Goal: Information Seeking & Learning: Learn about a topic

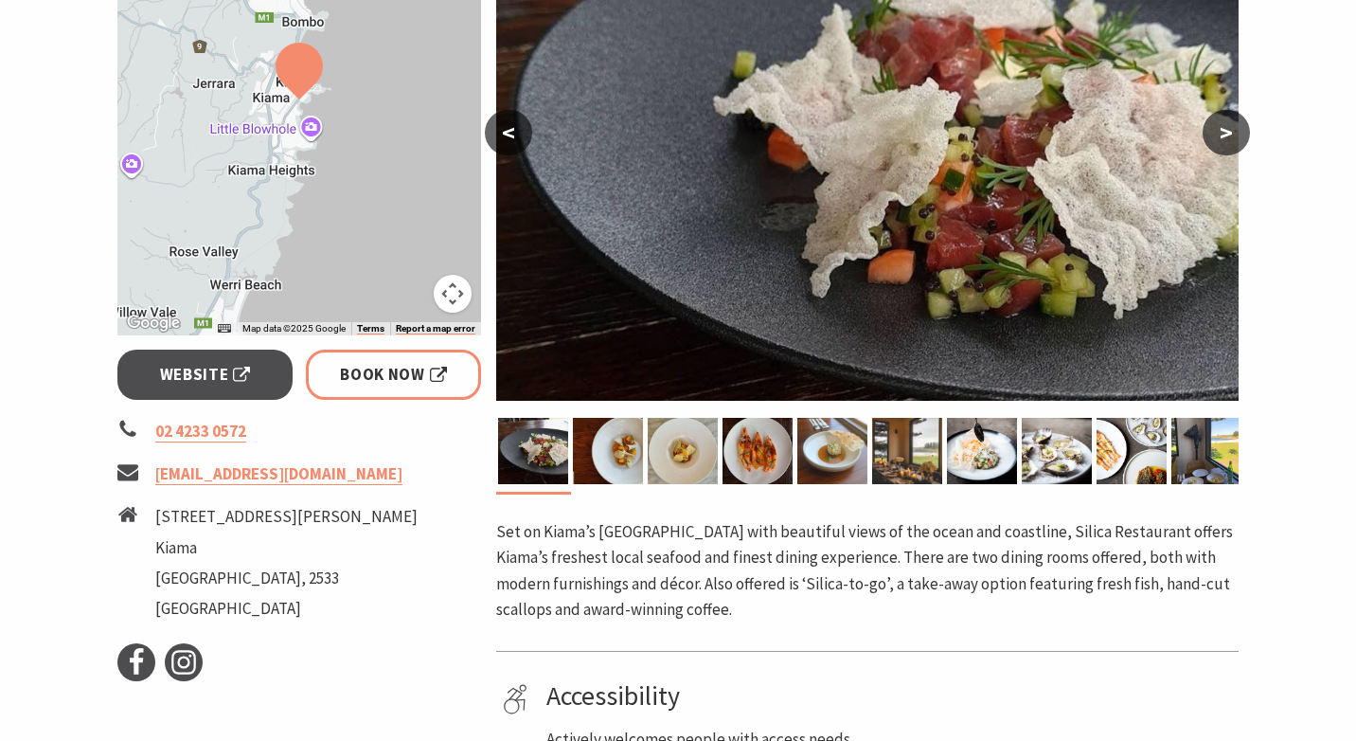
scroll to position [188, 0]
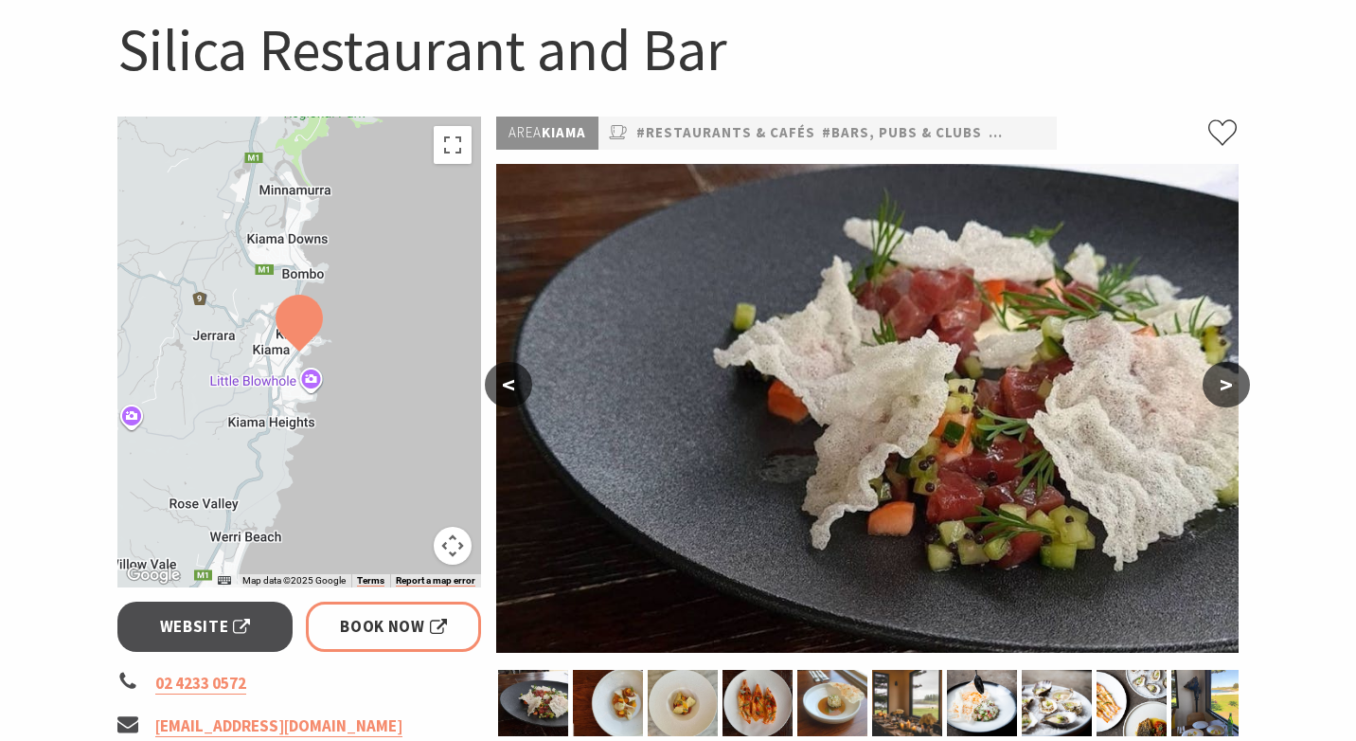
click at [1287, 78] on section "Home Eat & Drink Restaurants & Cafés Silica Restaurant and Bar Silica Restauran…" at bounding box center [678, 601] width 1356 height 1373
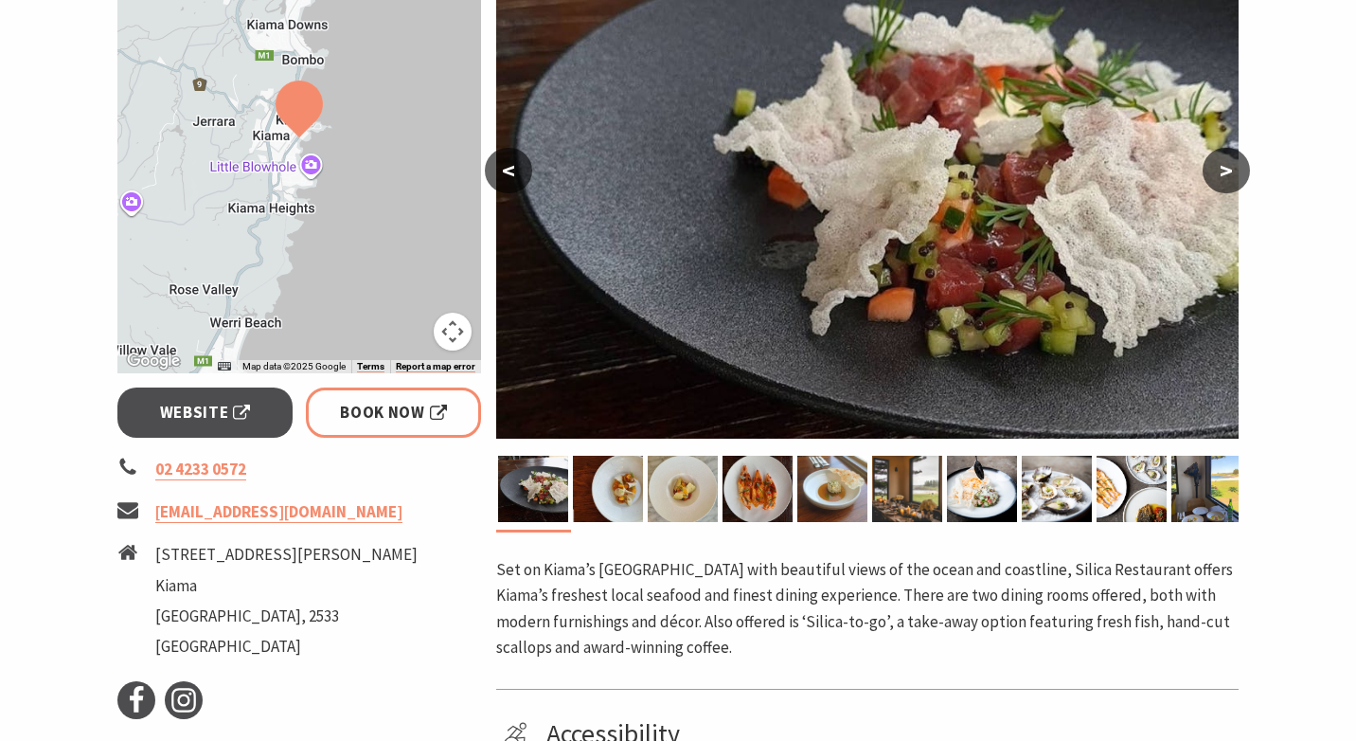
scroll to position [0, 0]
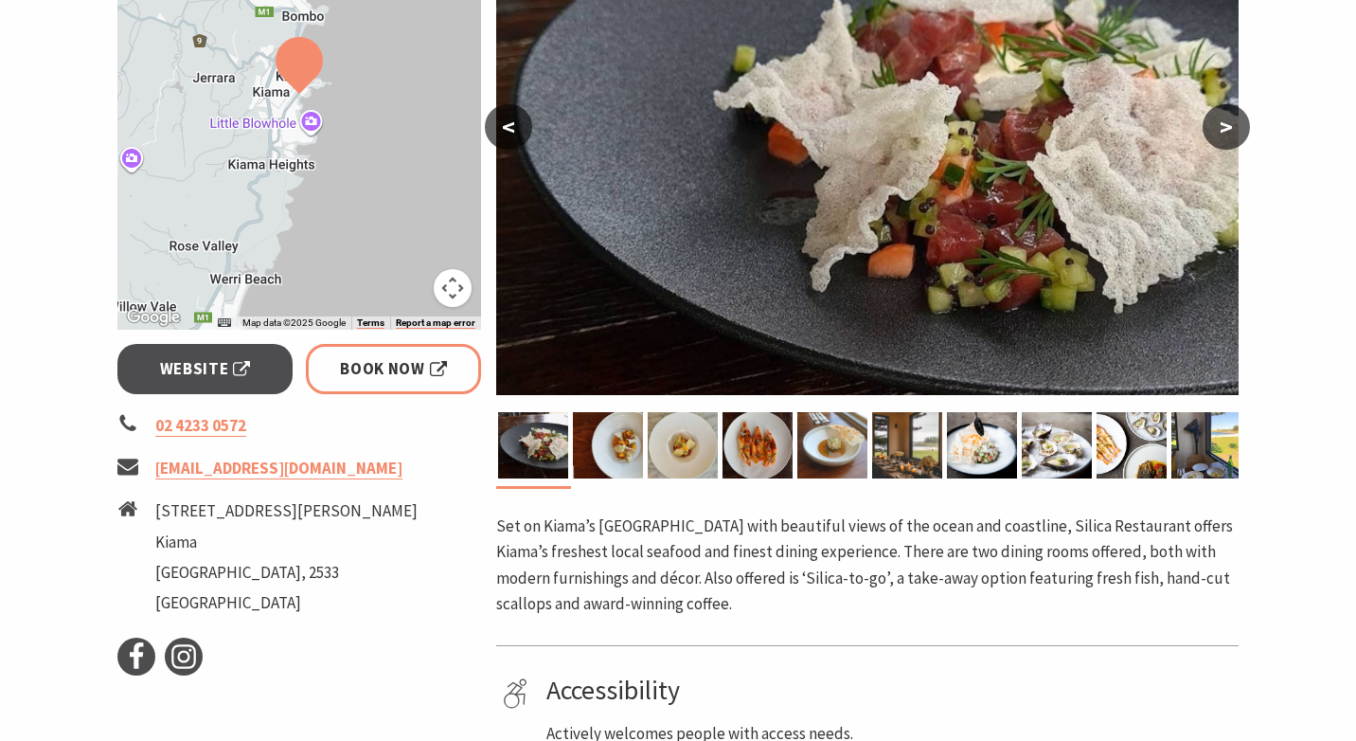
scroll to position [441, 0]
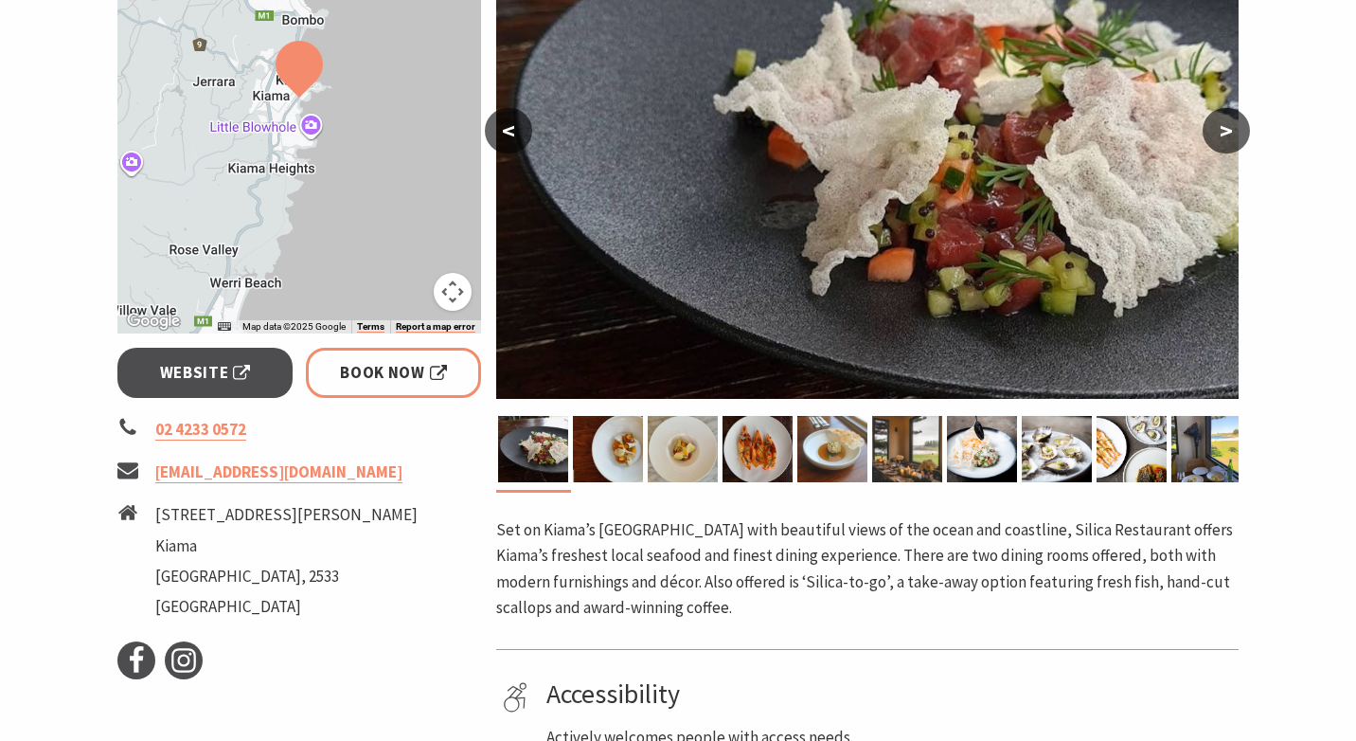
click at [1239, 121] on button ">" at bounding box center [1226, 130] width 47 height 45
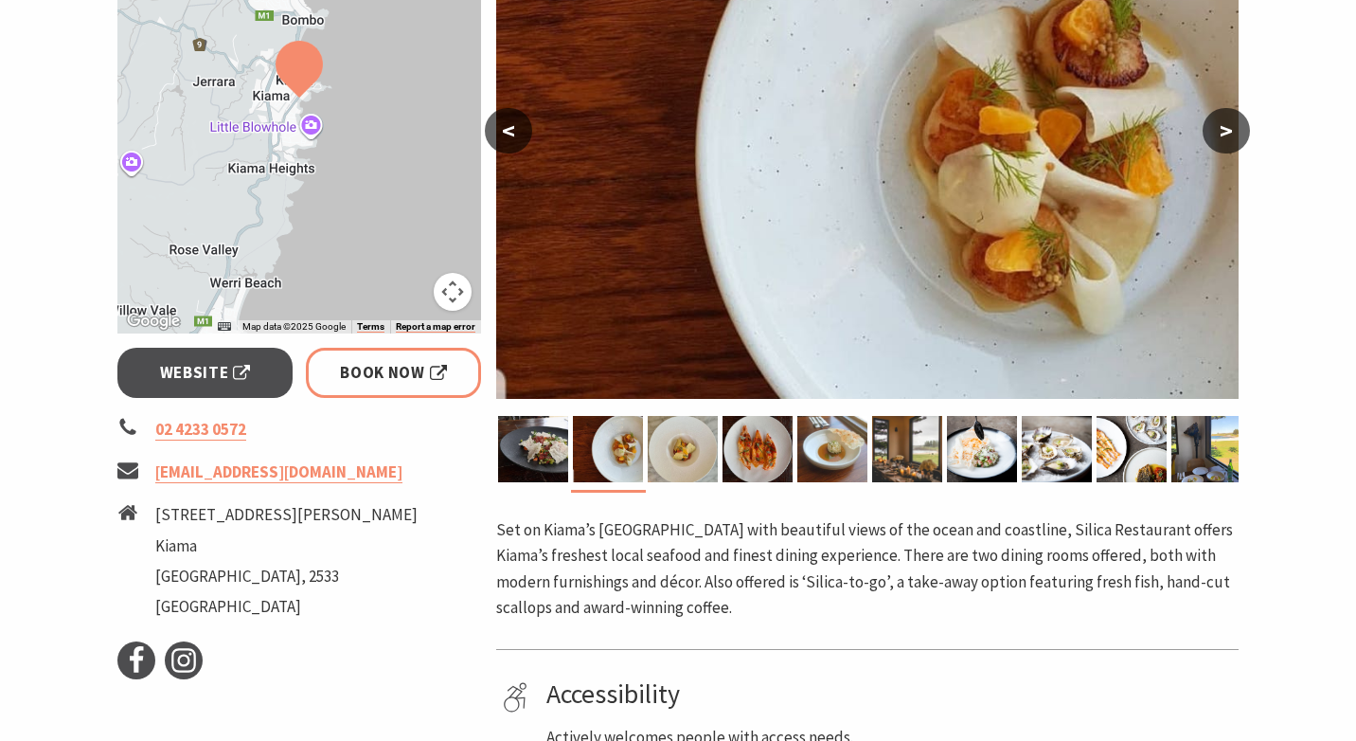
click at [1239, 121] on button ">" at bounding box center [1226, 130] width 47 height 45
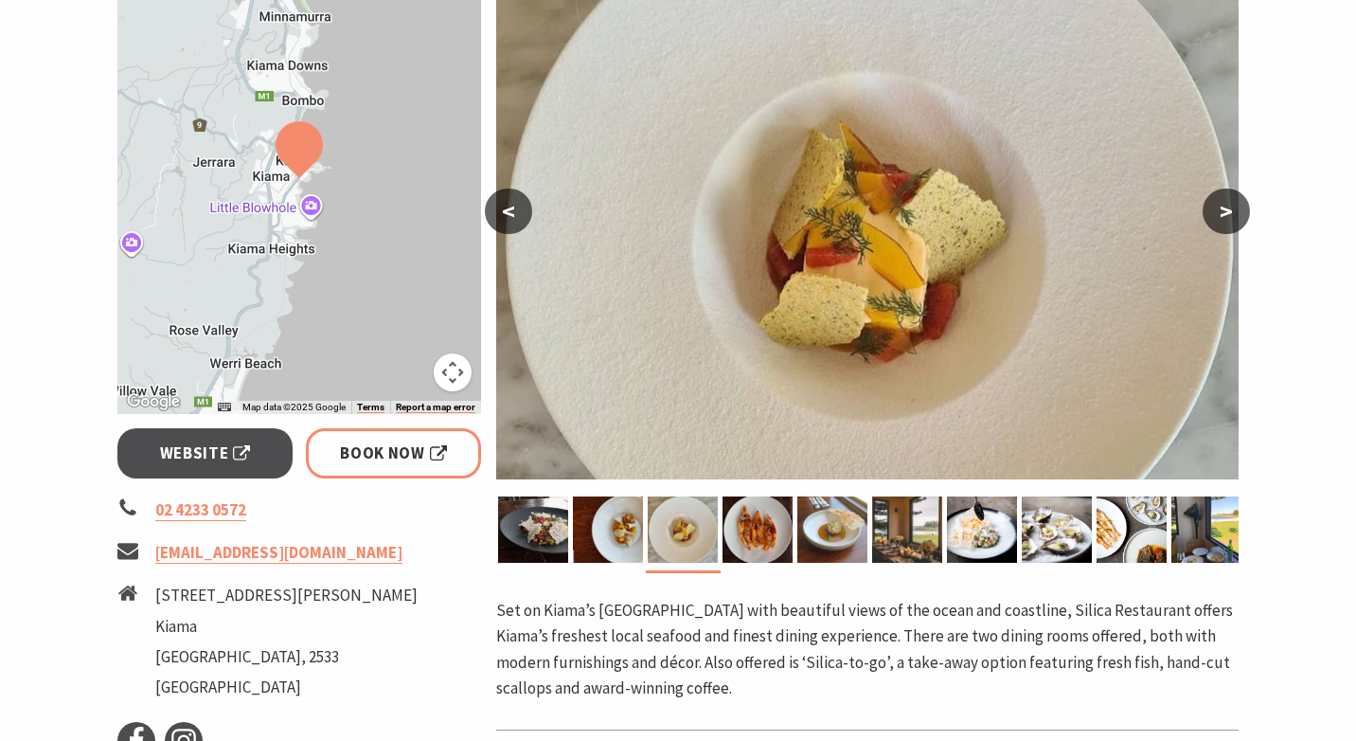
scroll to position [340, 0]
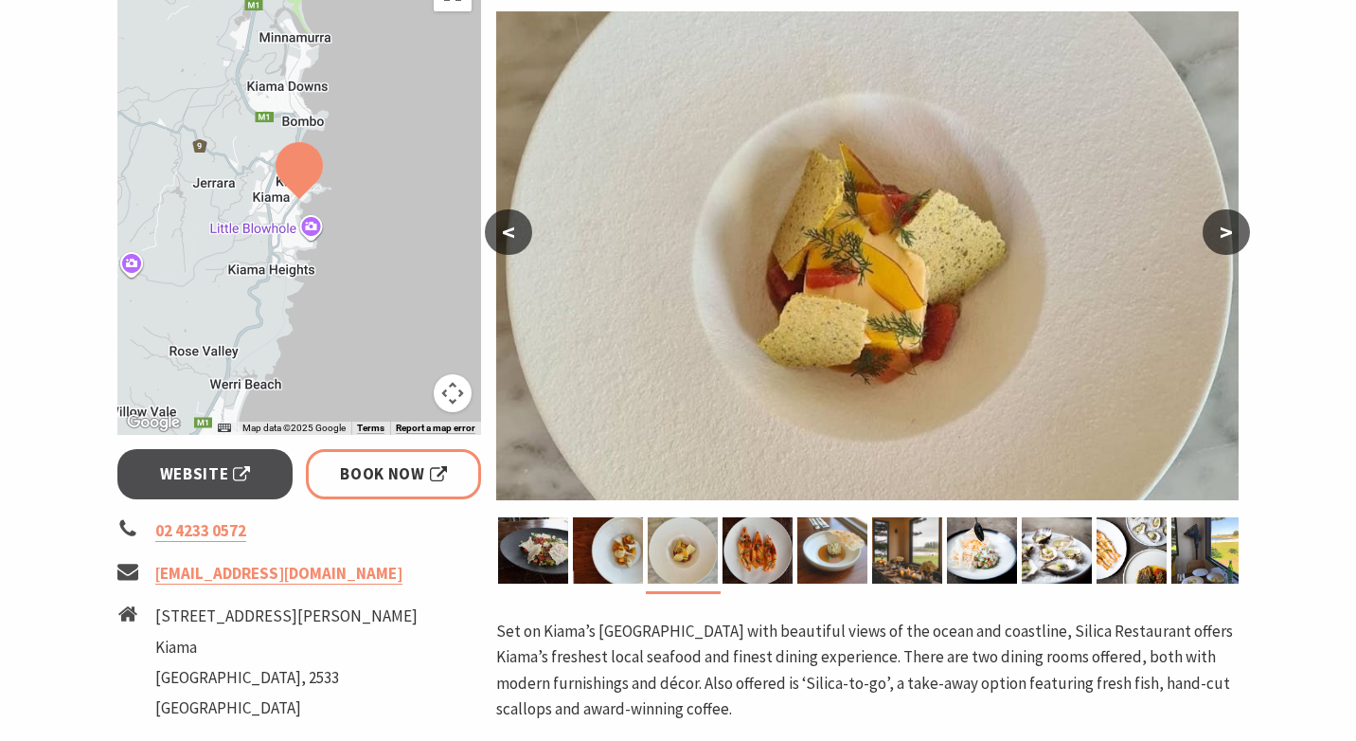
click at [1225, 189] on img at bounding box center [867, 255] width 743 height 489
click at [1229, 246] on button ">" at bounding box center [1226, 231] width 47 height 45
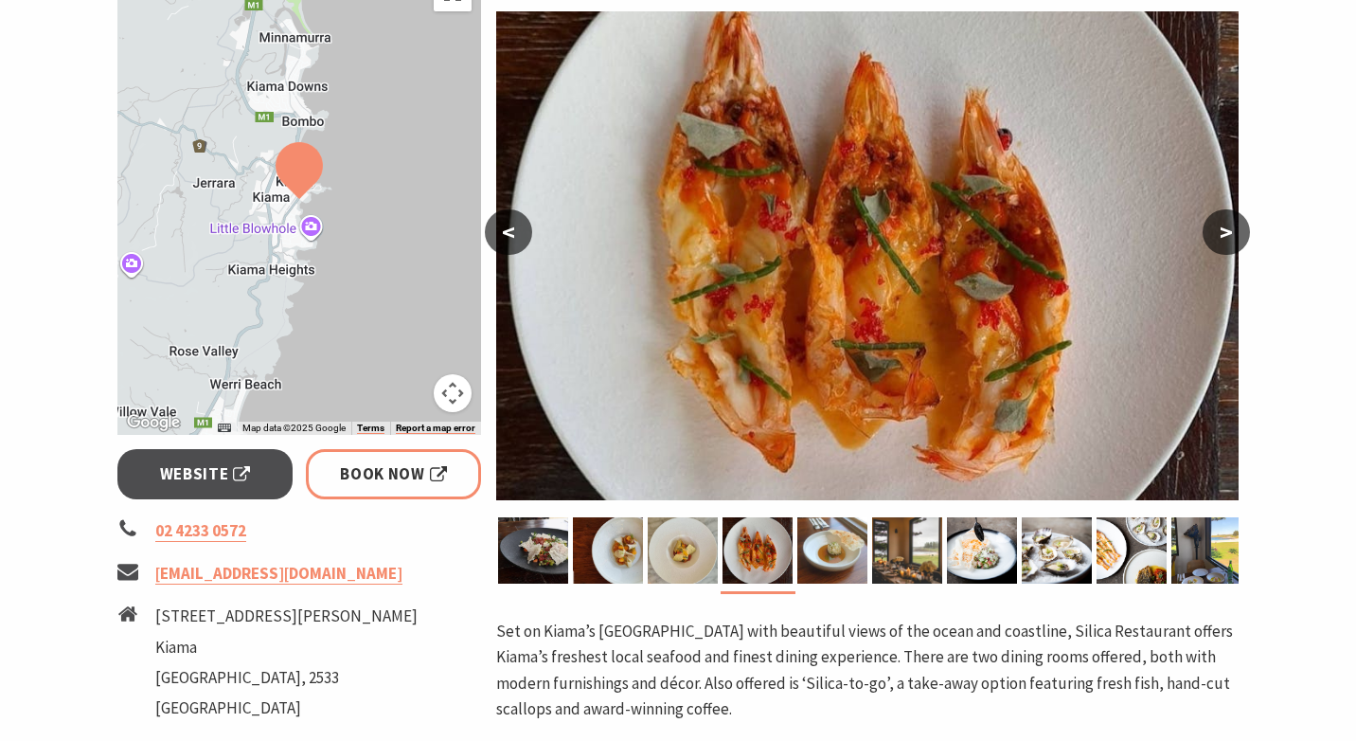
click at [1229, 246] on button ">" at bounding box center [1226, 231] width 47 height 45
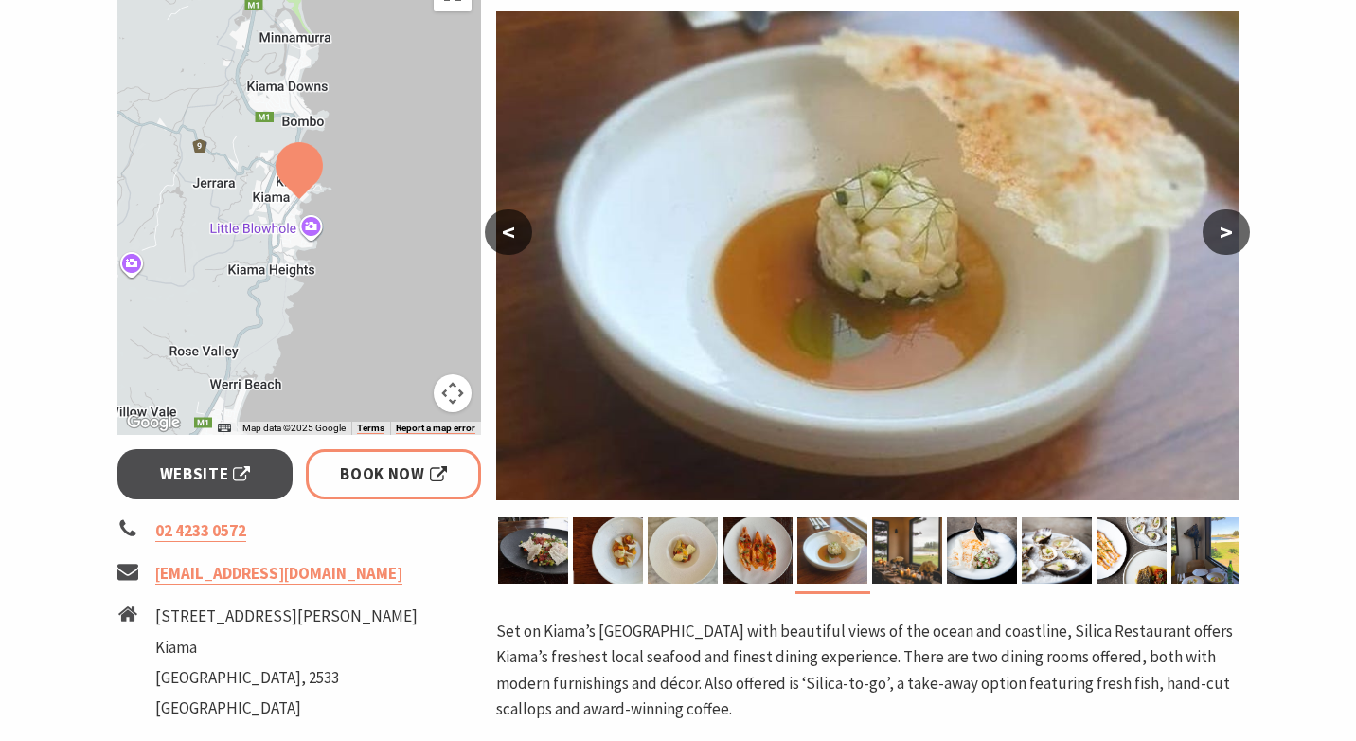
click at [1229, 246] on button ">" at bounding box center [1226, 231] width 47 height 45
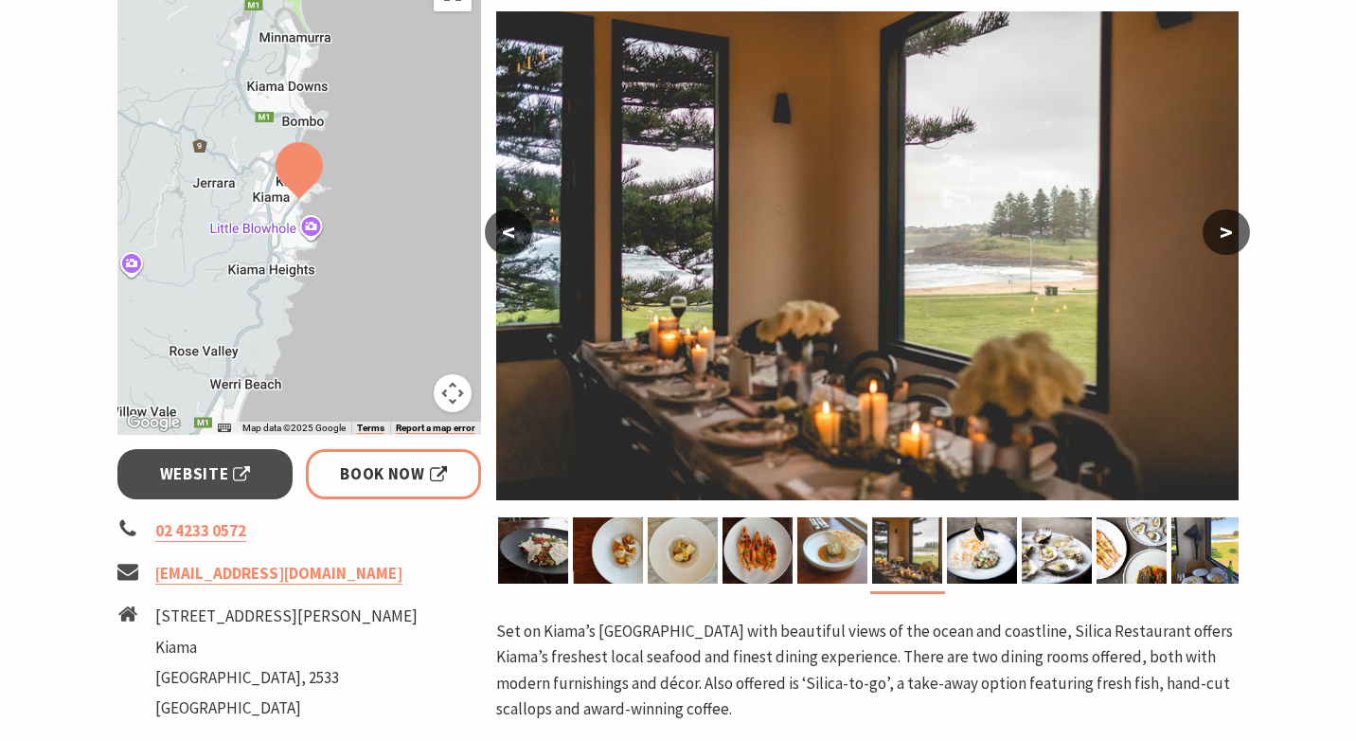
click at [1229, 246] on button ">" at bounding box center [1226, 231] width 47 height 45
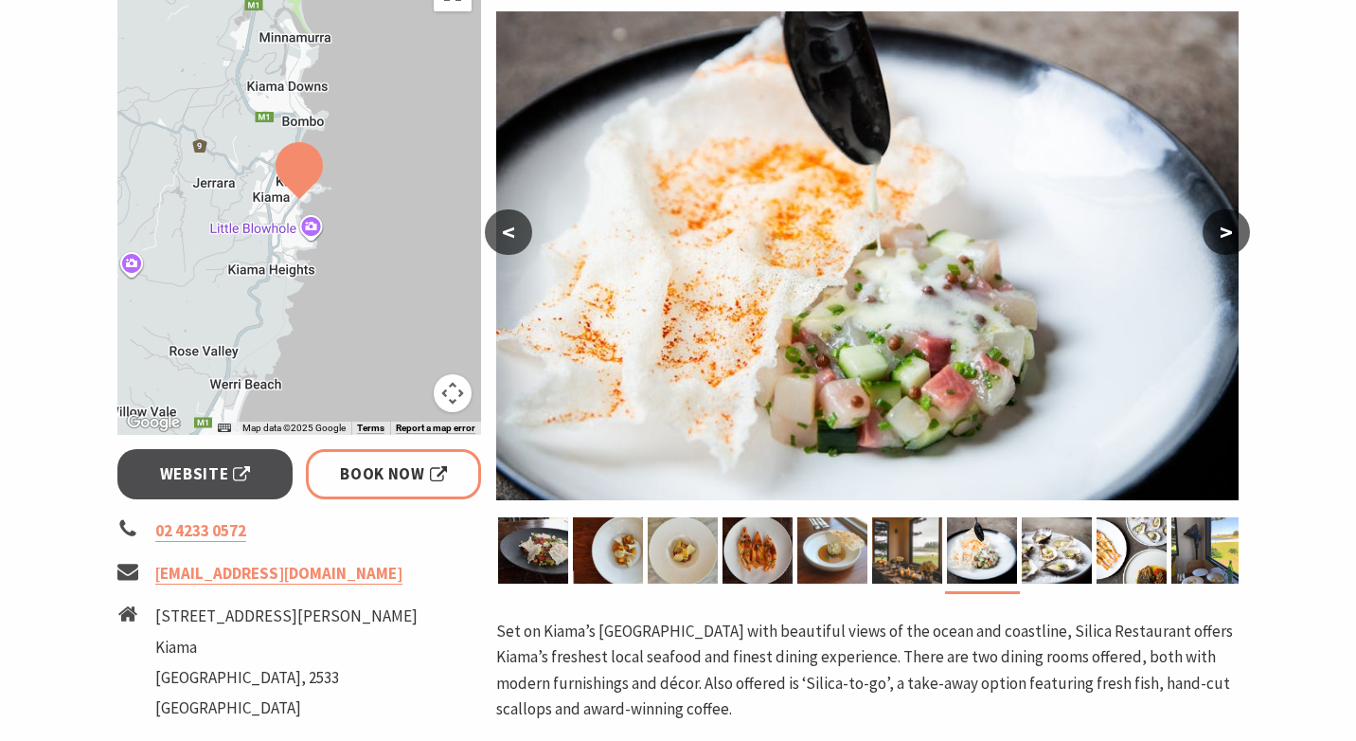
click at [1229, 246] on button ">" at bounding box center [1226, 231] width 47 height 45
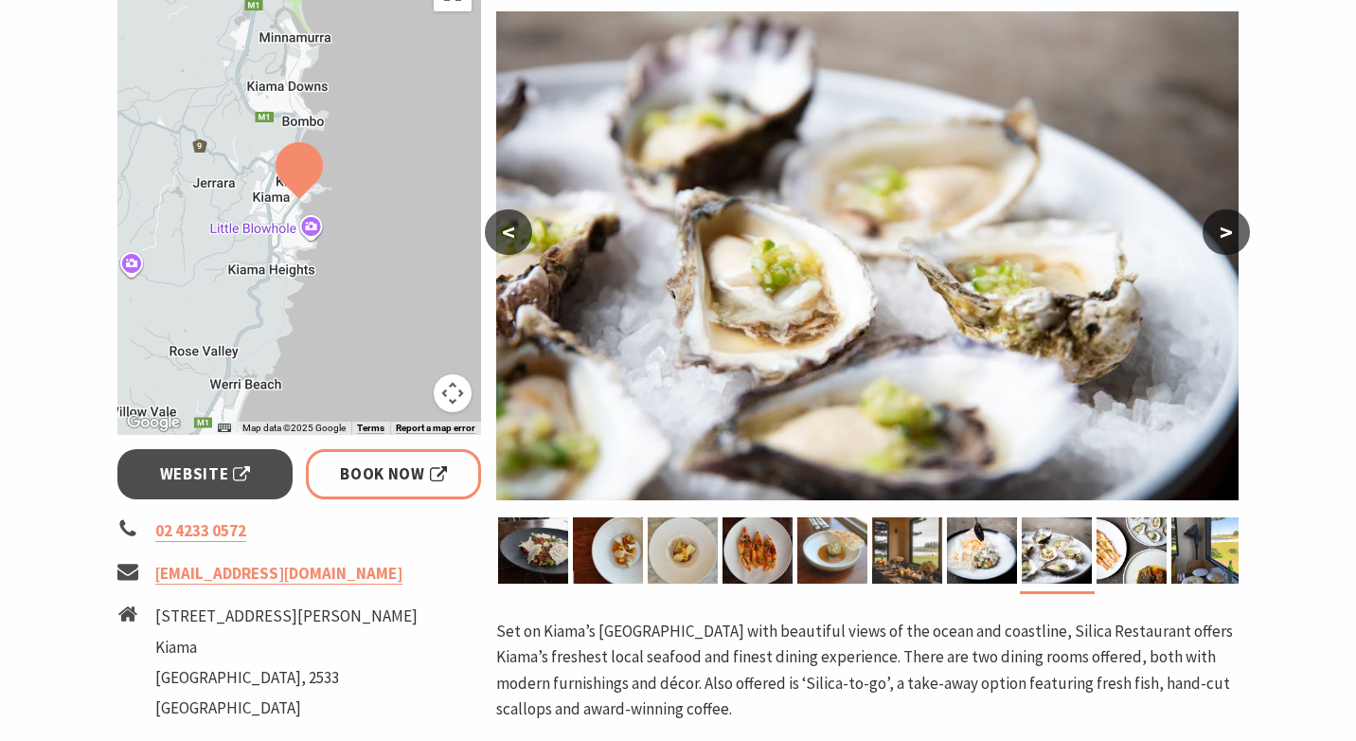
click at [1229, 246] on button ">" at bounding box center [1226, 231] width 47 height 45
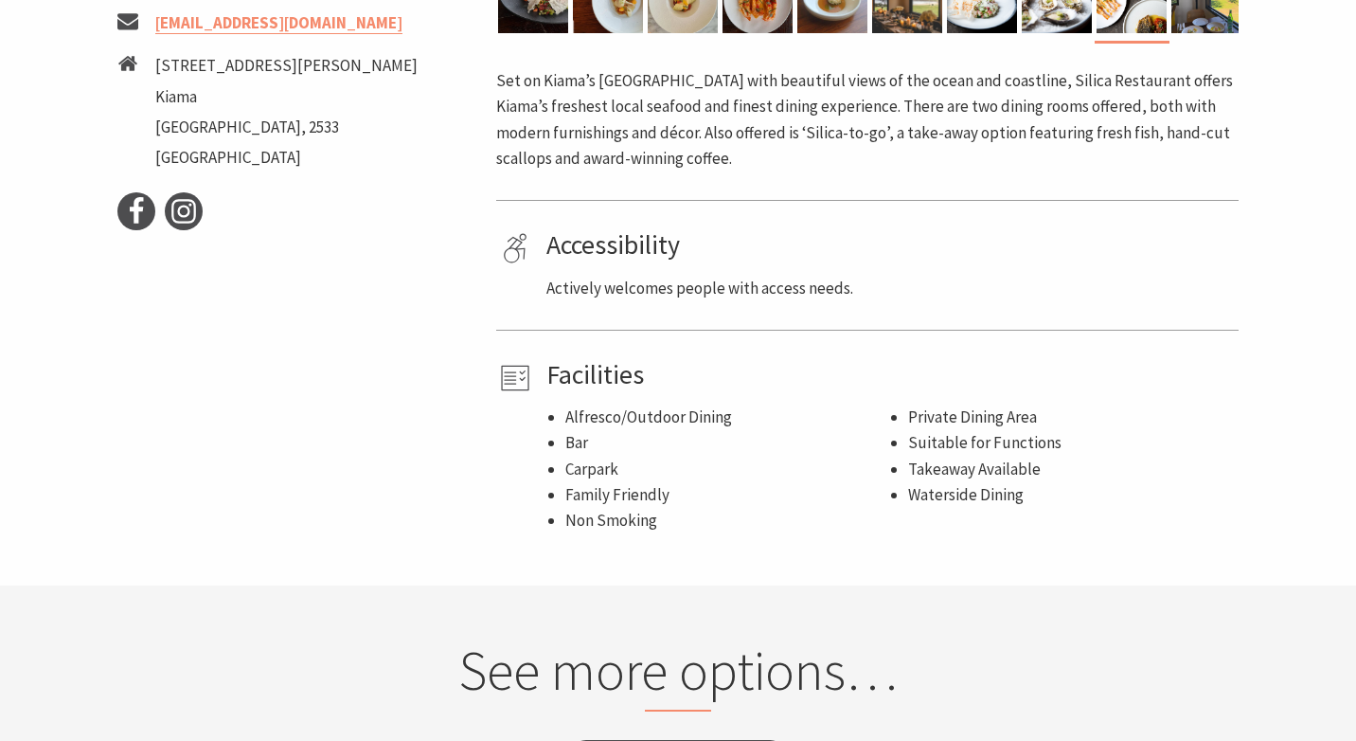
scroll to position [0, 0]
